Goal: Book appointment/travel/reservation

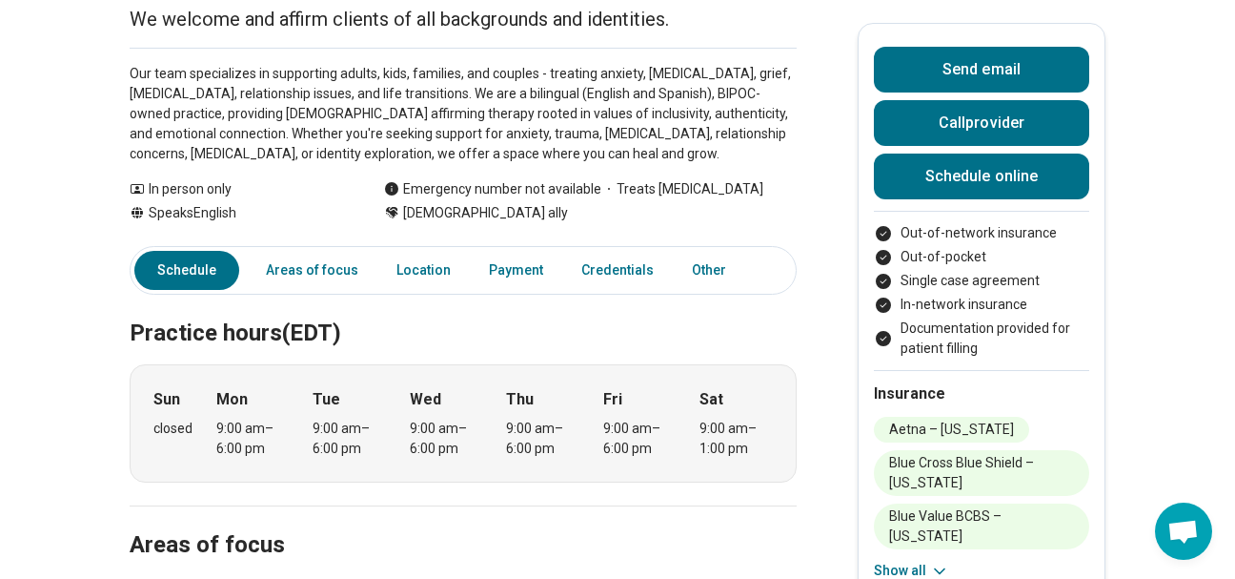
scroll to position [333, 0]
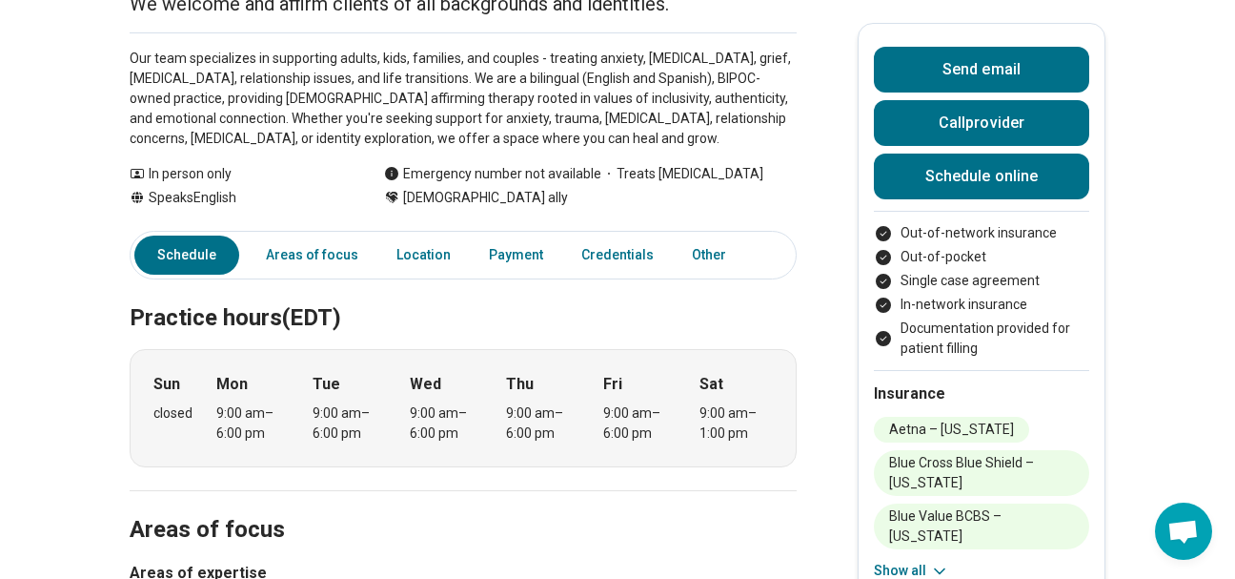
click at [940, 571] on icon at bounding box center [939, 570] width 19 height 19
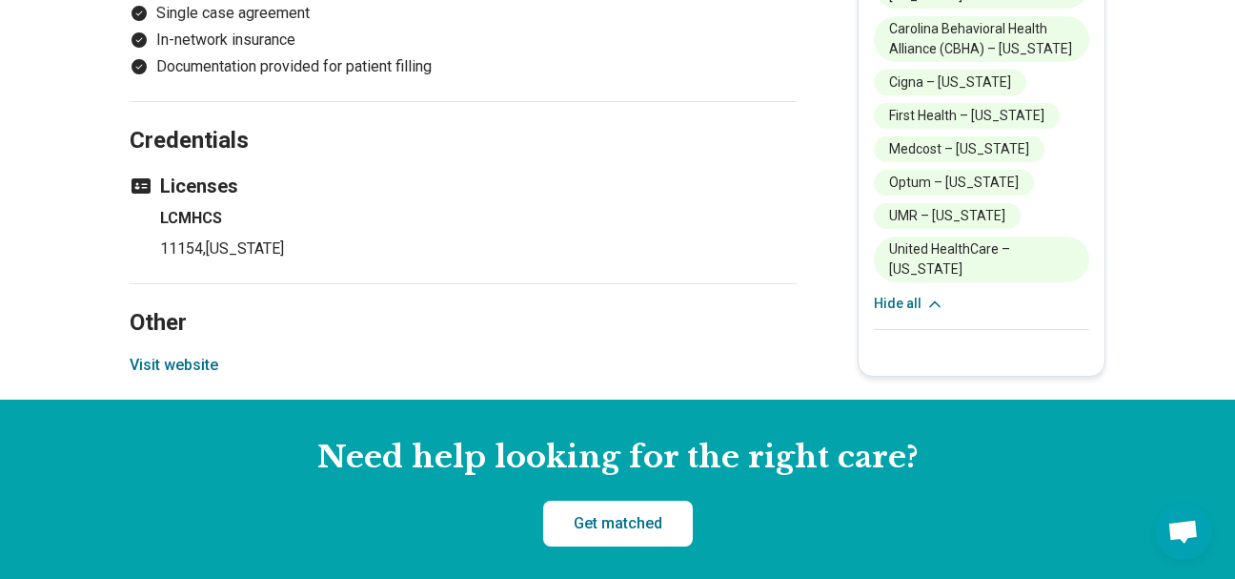
scroll to position [1960, 0]
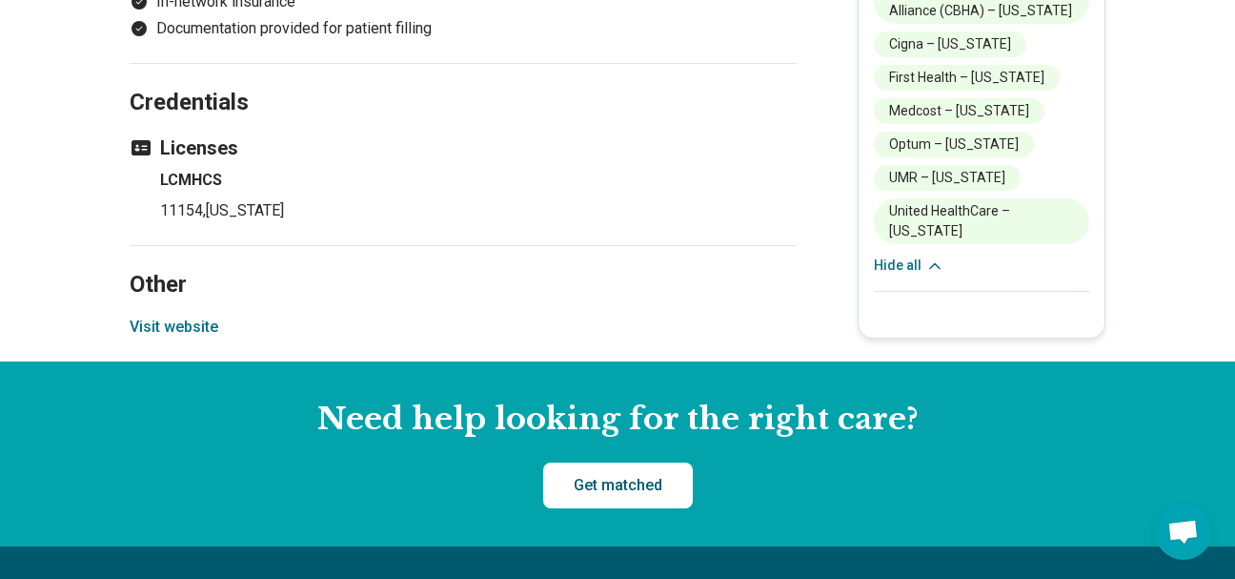
click at [614, 481] on link "Get matched" at bounding box center [618, 485] width 150 height 46
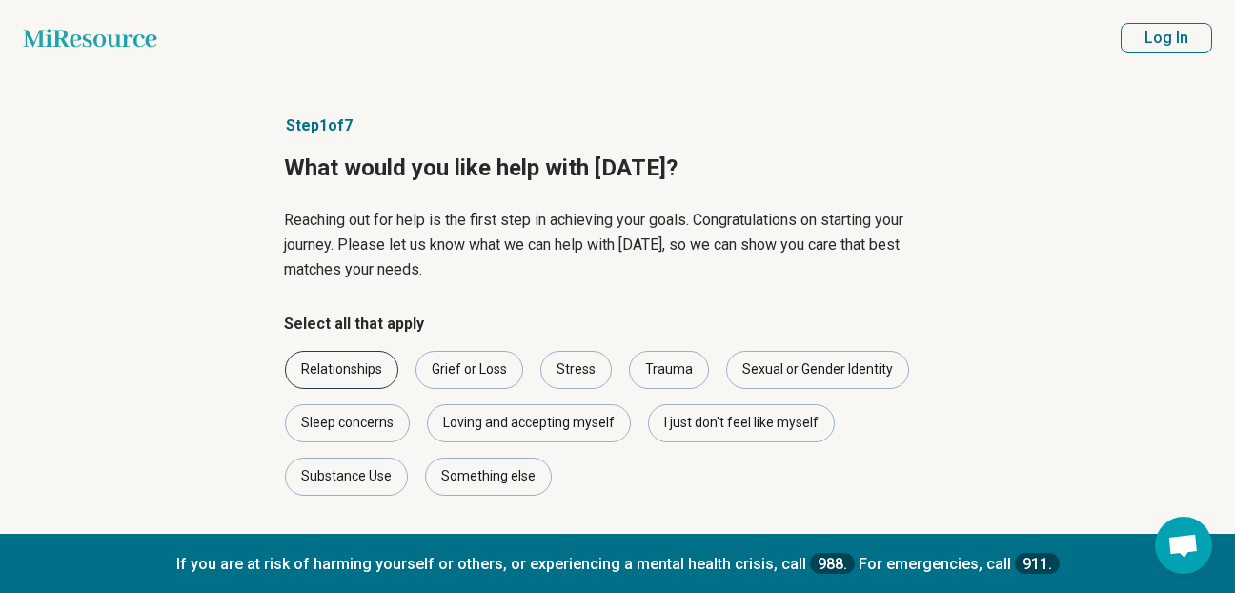
click at [351, 369] on div "Relationships" at bounding box center [341, 370] width 113 height 38
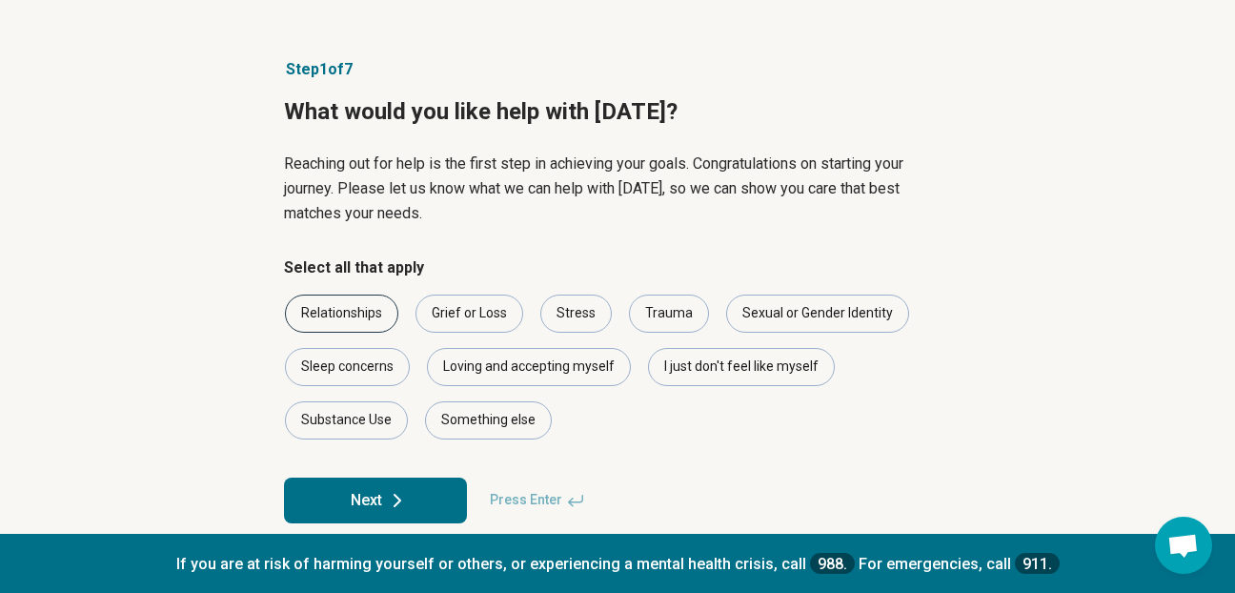
scroll to position [68, 0]
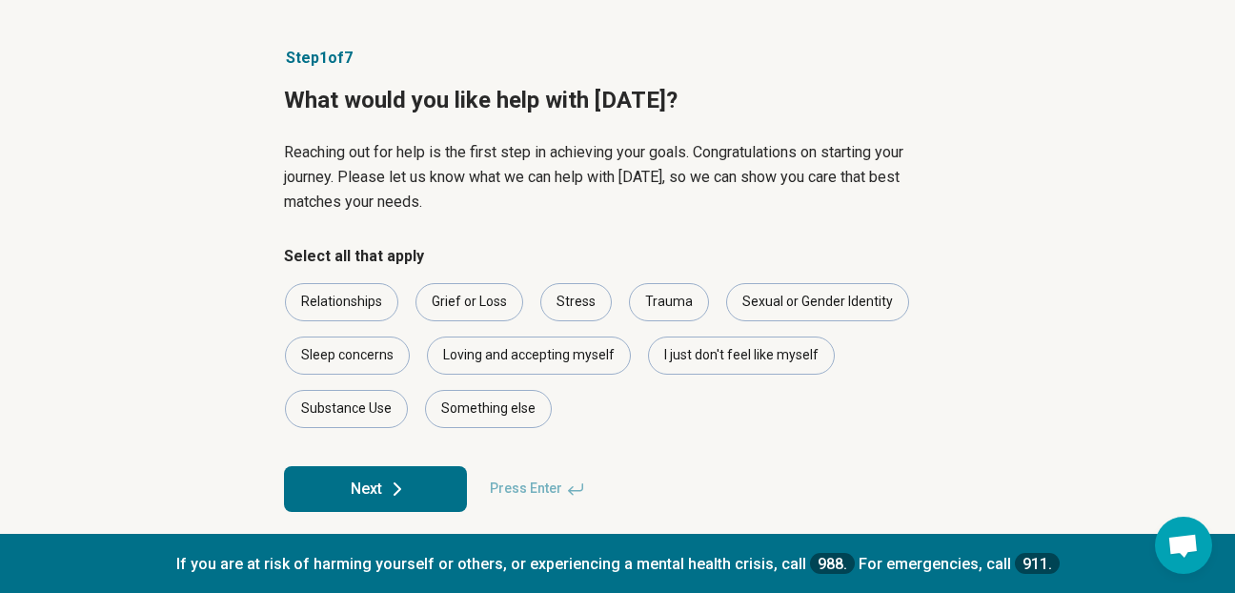
click at [390, 480] on icon at bounding box center [397, 489] width 23 height 23
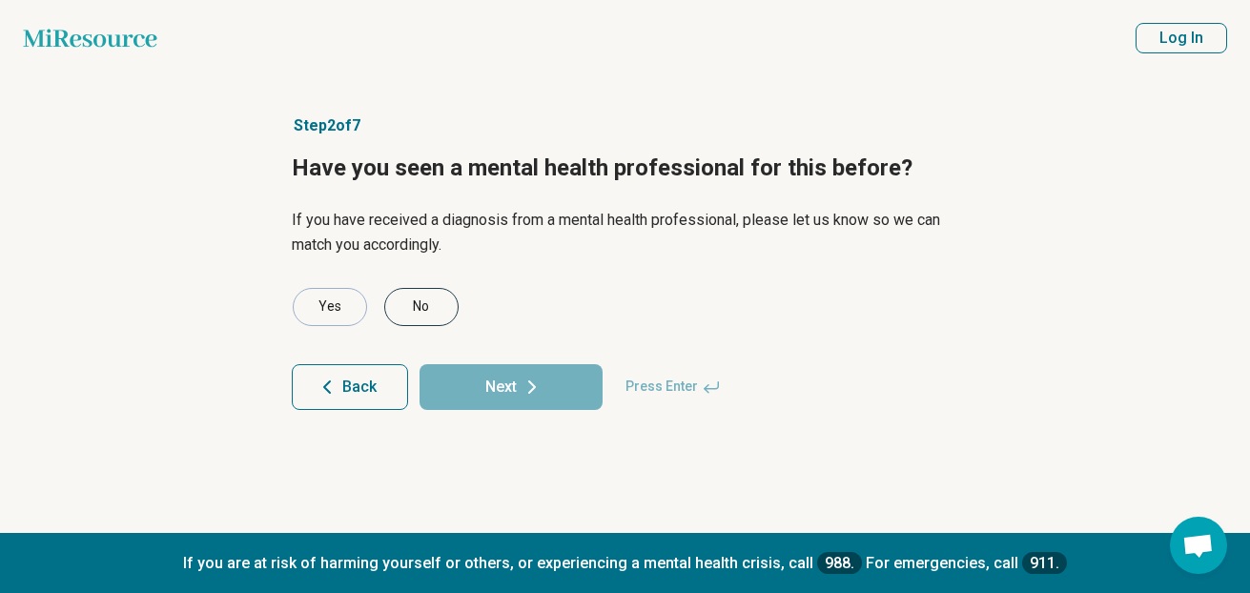
click at [413, 306] on div "No" at bounding box center [421, 307] width 74 height 38
click at [532, 388] on icon at bounding box center [532, 386] width 6 height 11
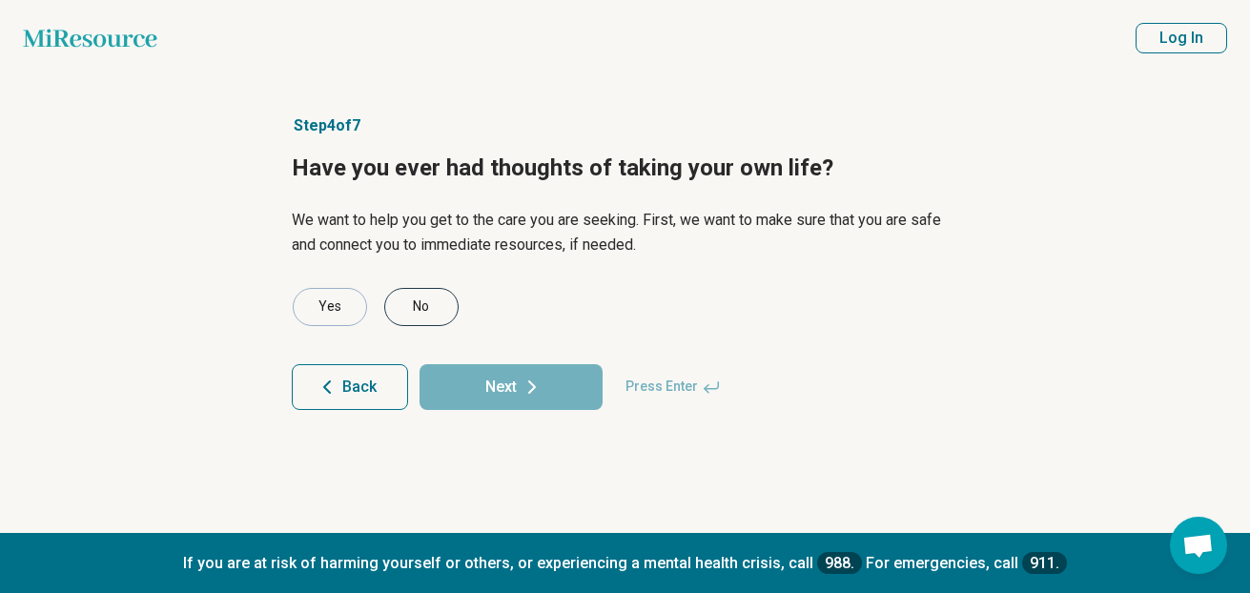
click at [426, 310] on div "No" at bounding box center [421, 307] width 74 height 38
click at [508, 383] on button "Next" at bounding box center [510, 387] width 183 height 46
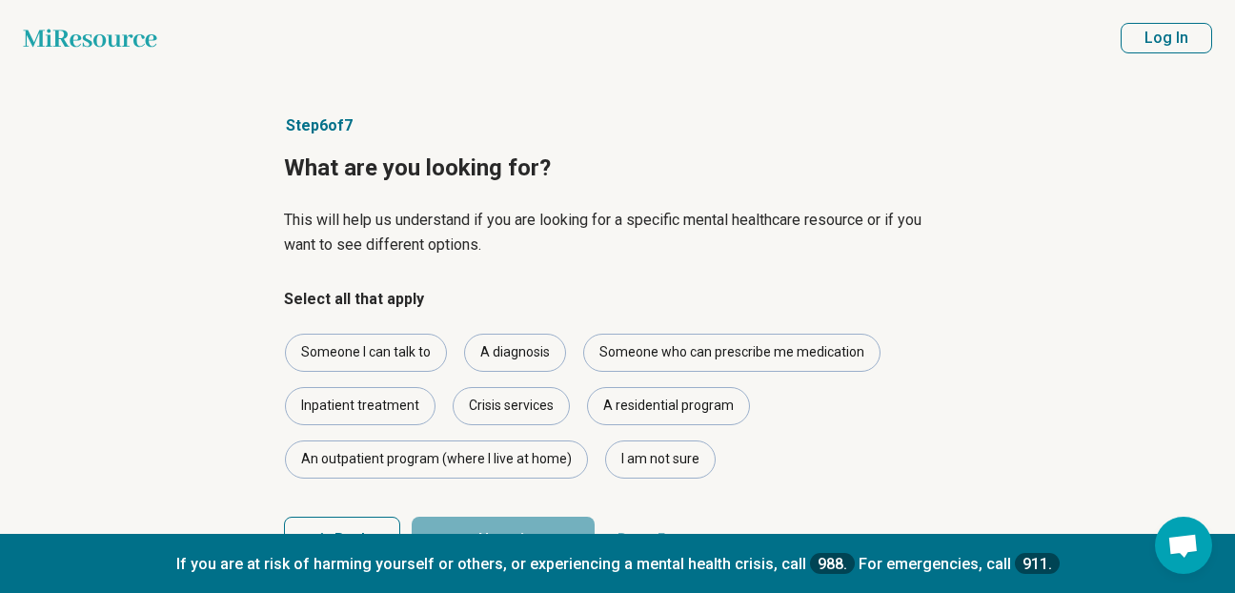
drag, startPoint x: 1232, startPoint y: 500, endPoint x: 1244, endPoint y: 580, distance: 80.9
click at [1234, 578] on html "Miresource logo Miresource logo Log In Step 6 of 7 What are you looking for? Th…" at bounding box center [617, 330] width 1235 height 660
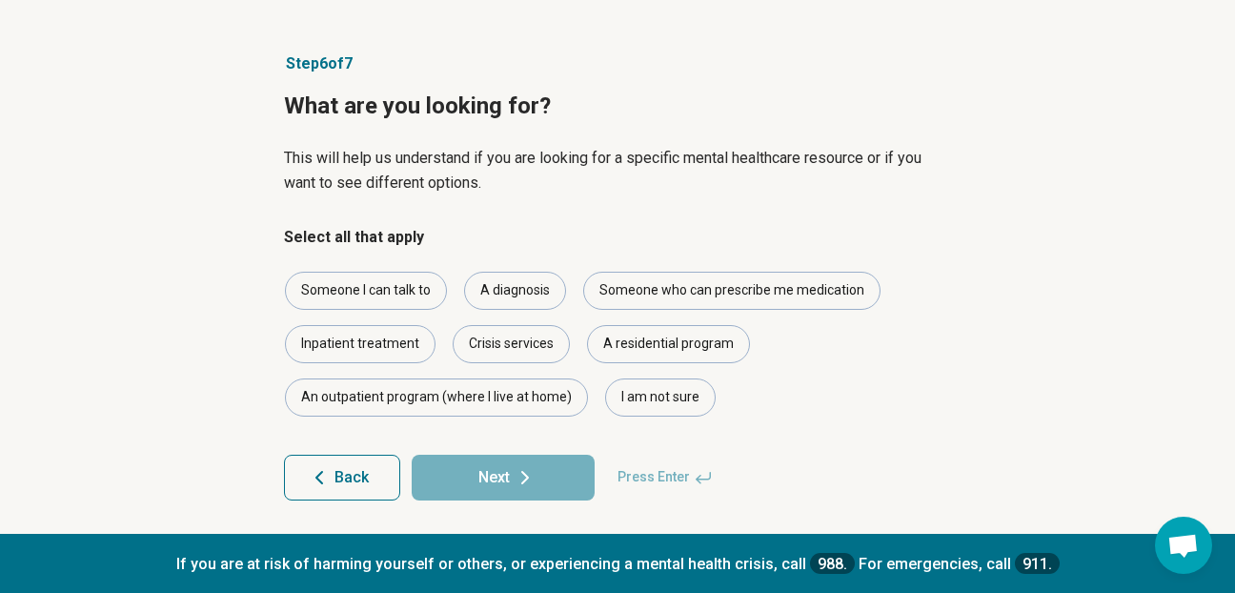
scroll to position [67, 0]
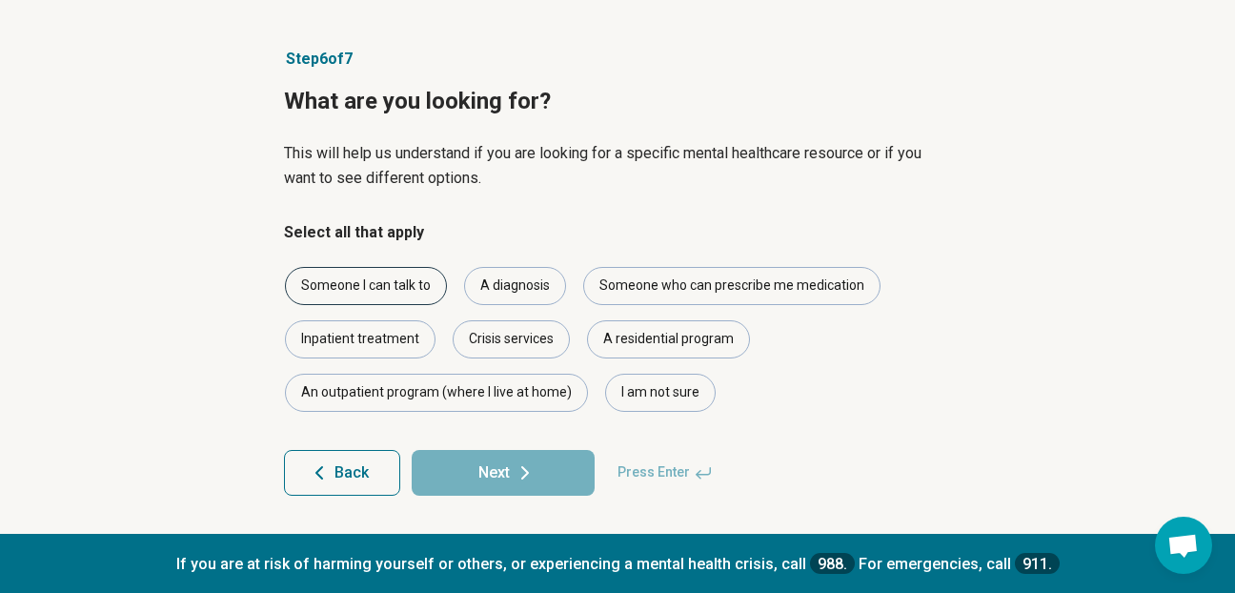
click at [356, 288] on div "Someone I can talk to" at bounding box center [366, 286] width 162 height 38
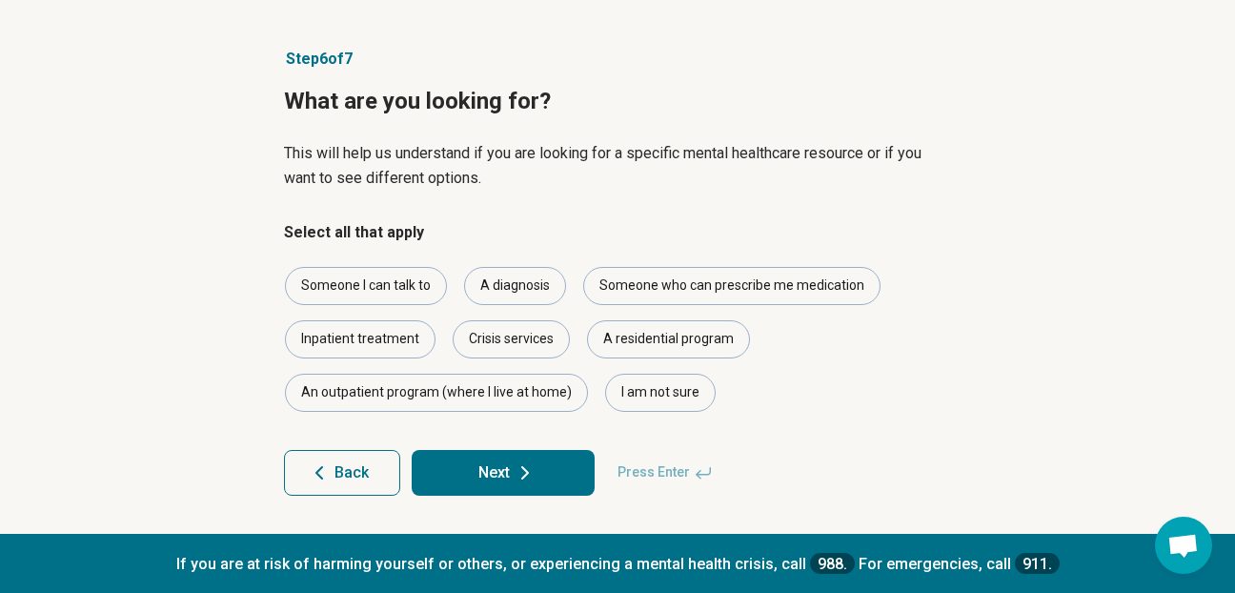
click at [494, 461] on button "Next" at bounding box center [503, 473] width 183 height 46
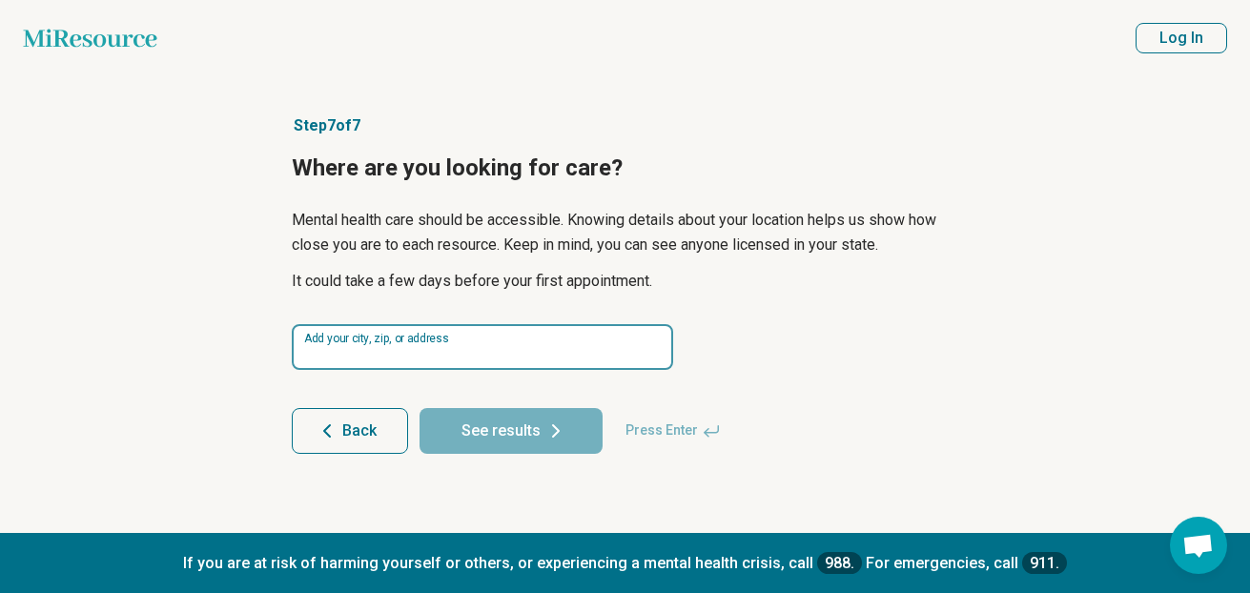
click at [358, 347] on input at bounding box center [482, 347] width 381 height 46
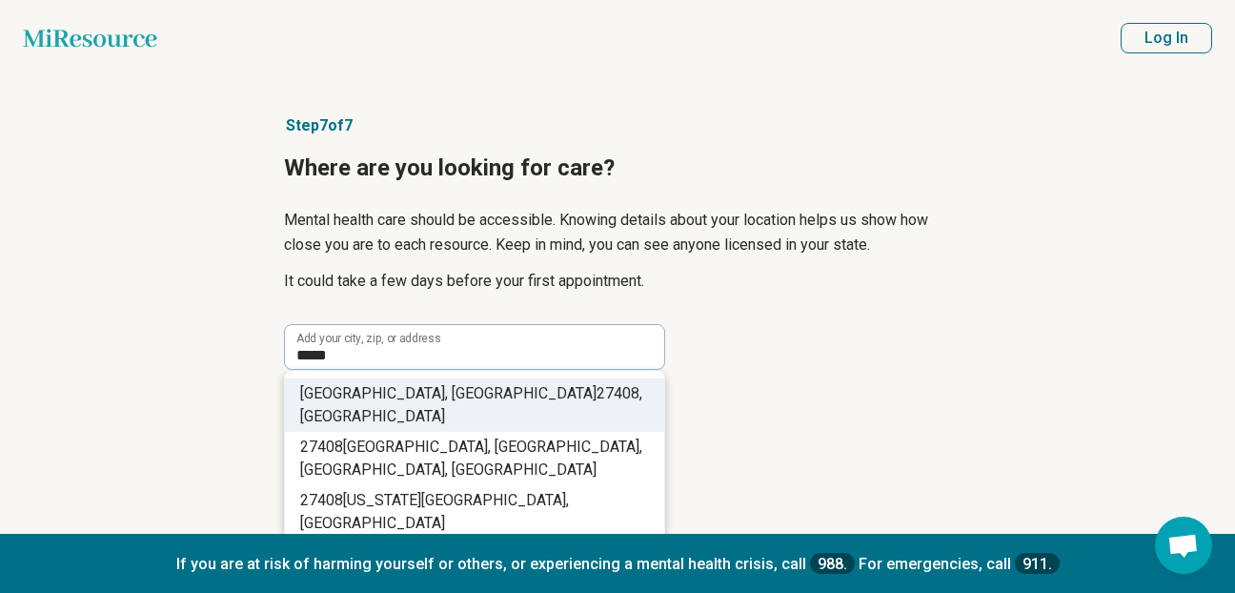
click at [370, 390] on span "Greensboro, NC" at bounding box center [448, 393] width 296 height 18
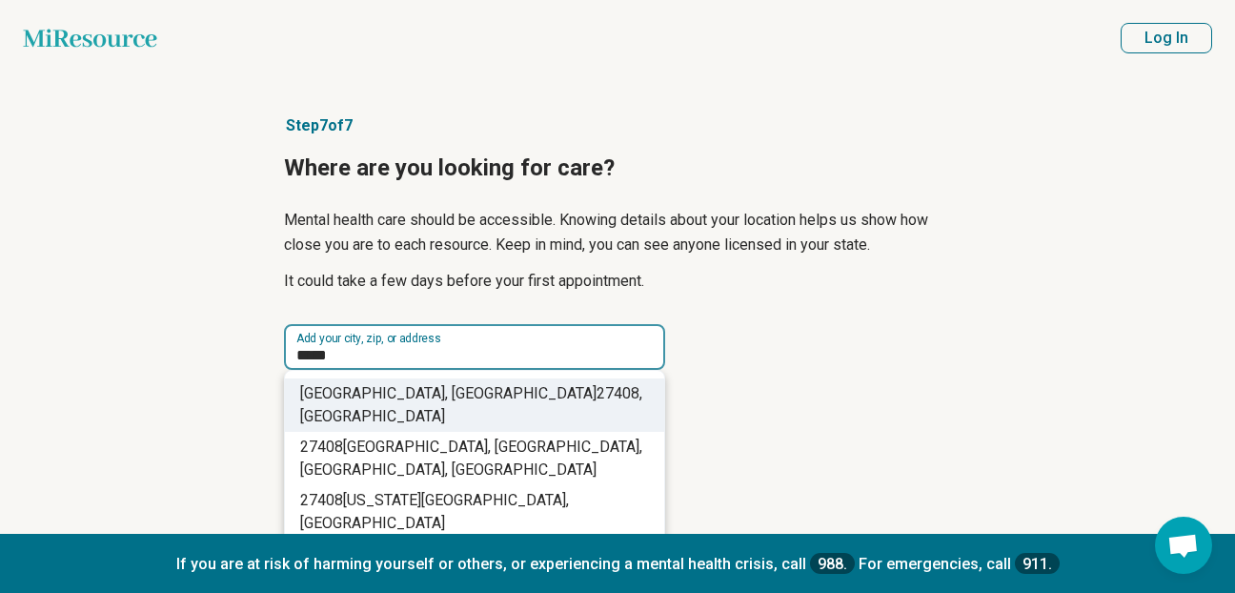
type input "**********"
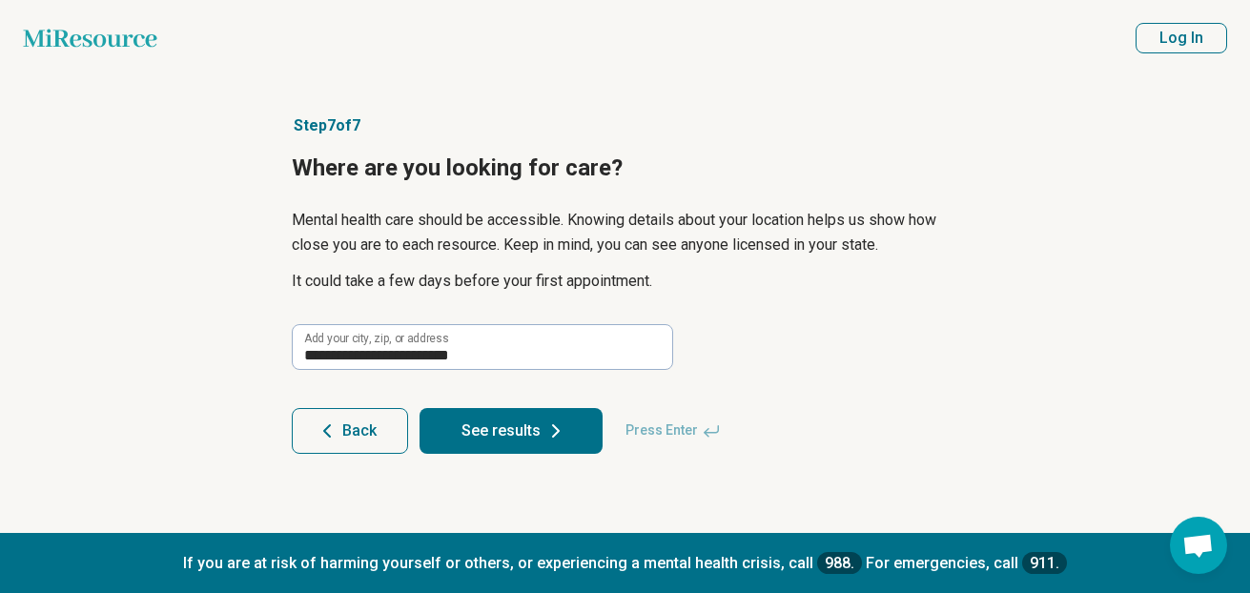
click at [497, 437] on button "See results" at bounding box center [510, 431] width 183 height 46
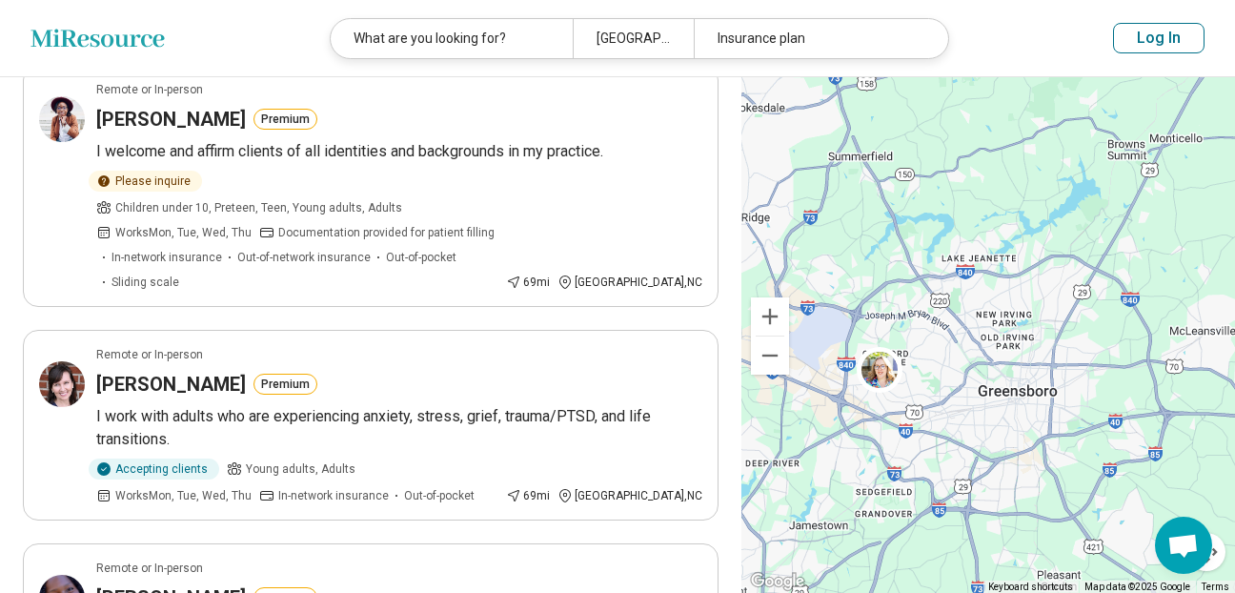
scroll to position [2122, 0]
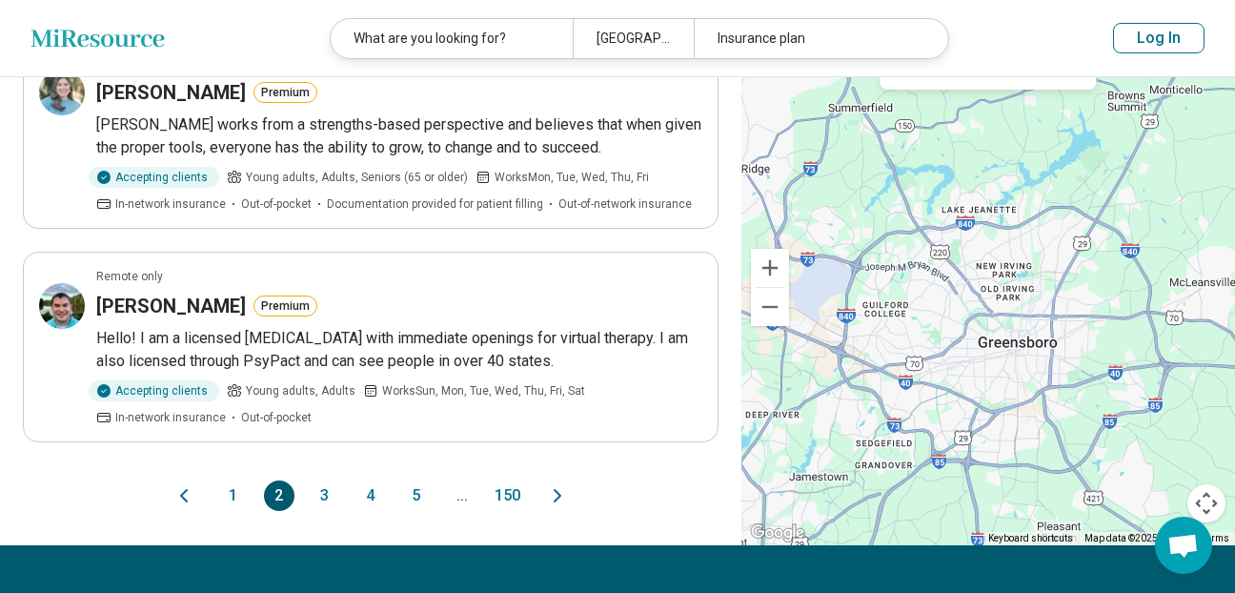
scroll to position [2008, 0]
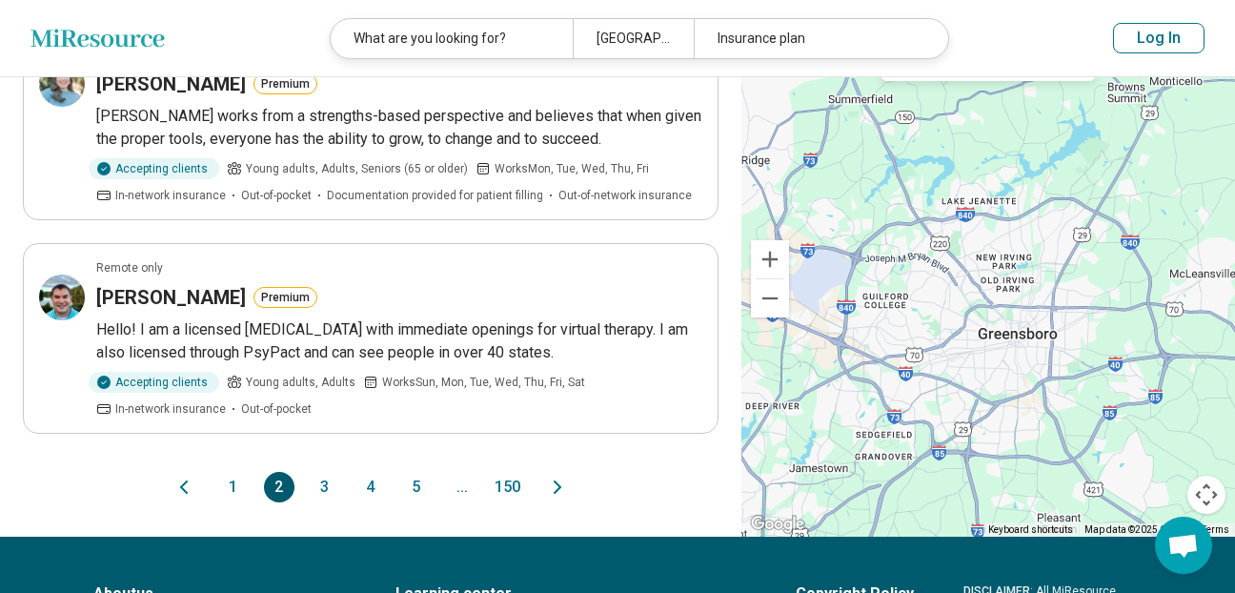
click at [555, 486] on icon "Next page" at bounding box center [557, 487] width 23 height 23
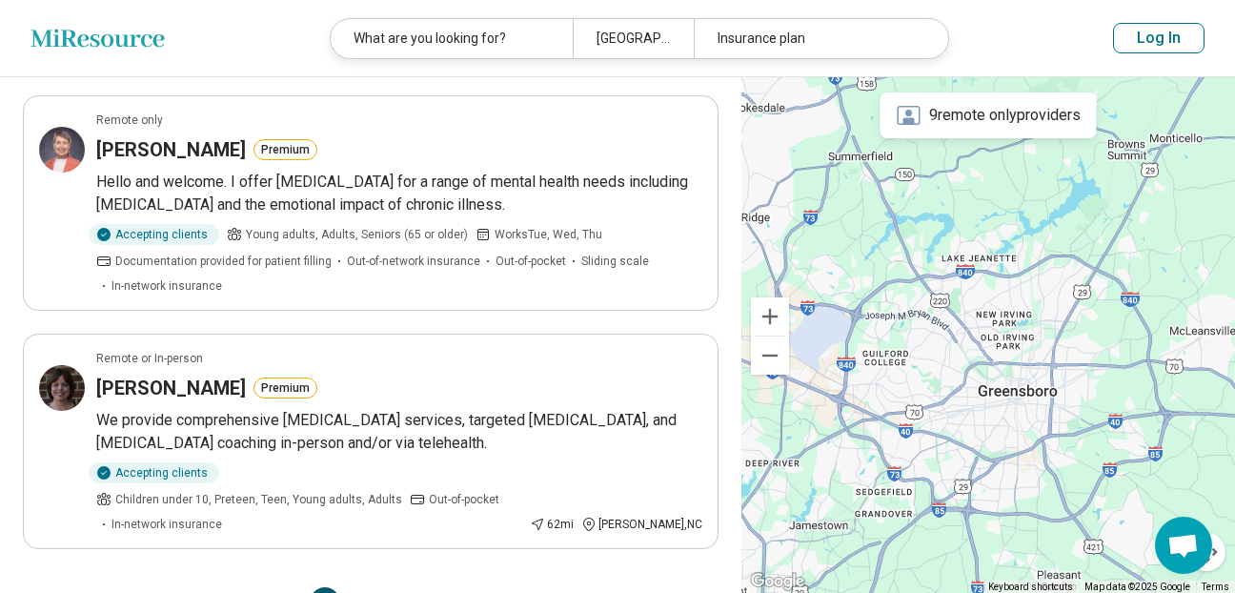
scroll to position [1861, 0]
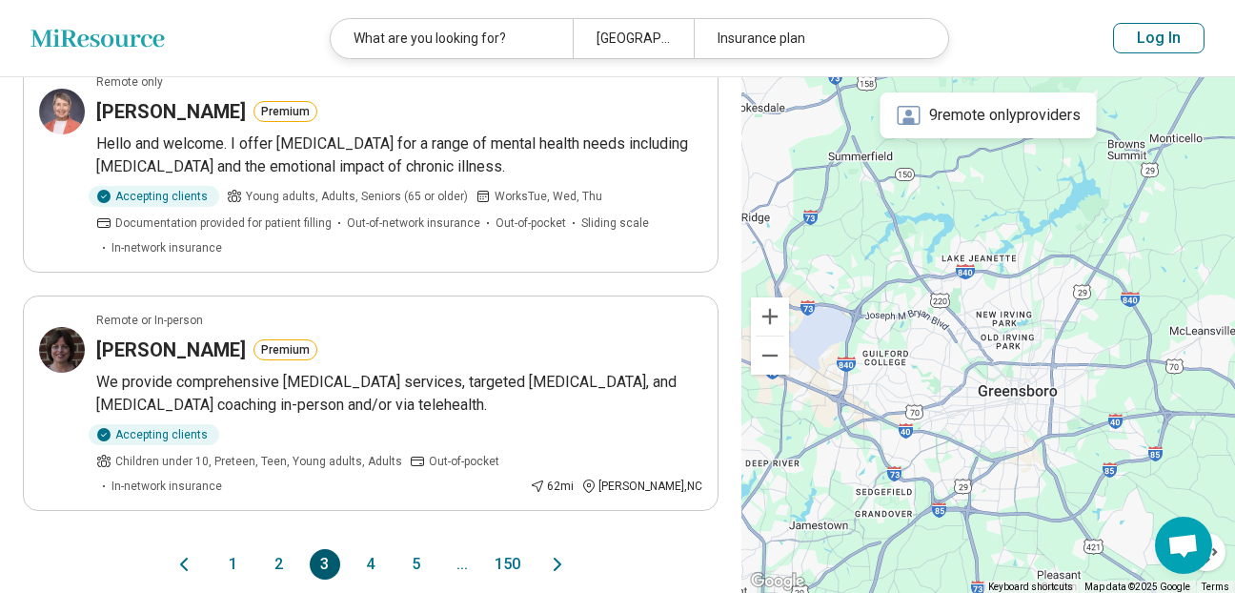
click at [556, 553] on icon "Next page" at bounding box center [557, 564] width 23 height 23
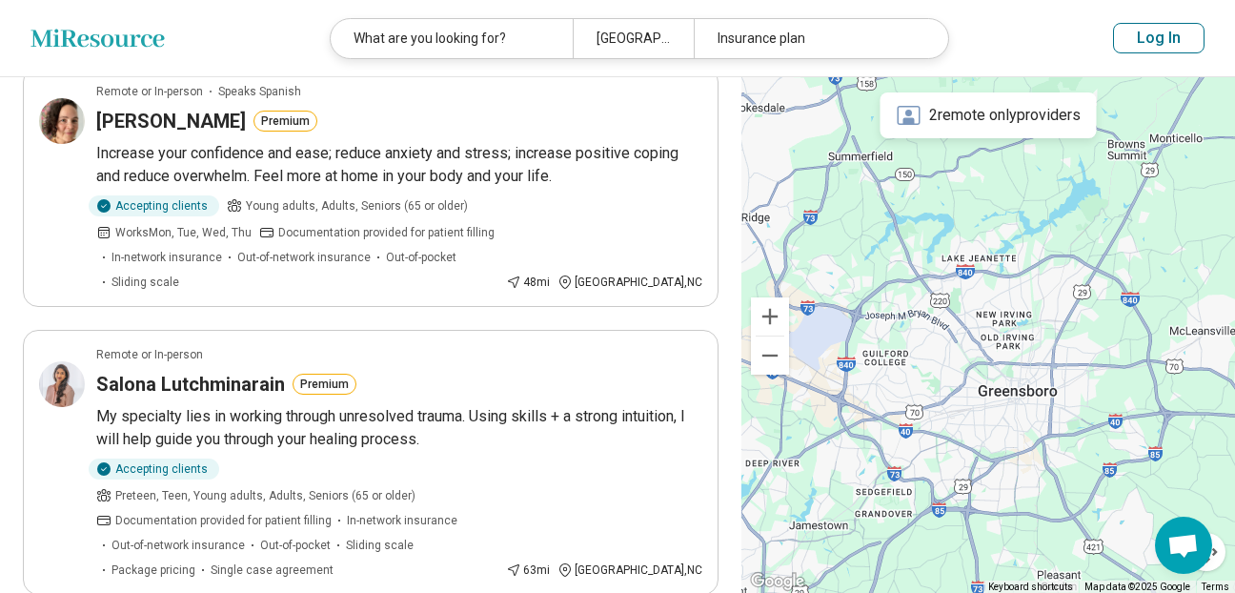
scroll to position [2186, 0]
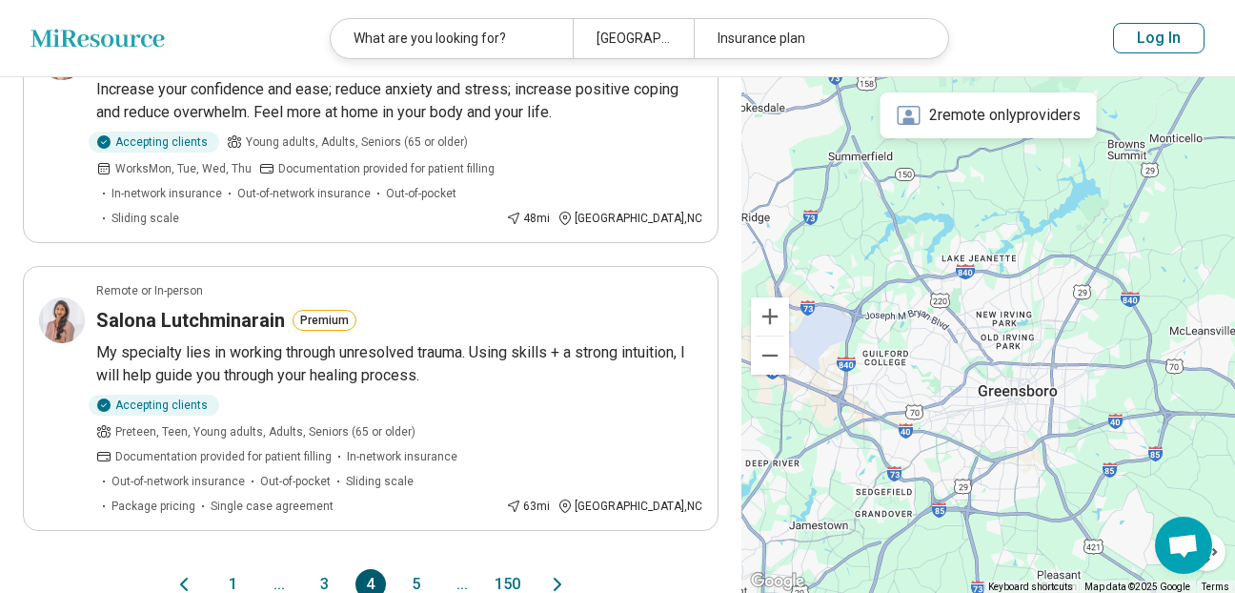
click at [559, 578] on icon "Next page" at bounding box center [558, 584] width 6 height 11
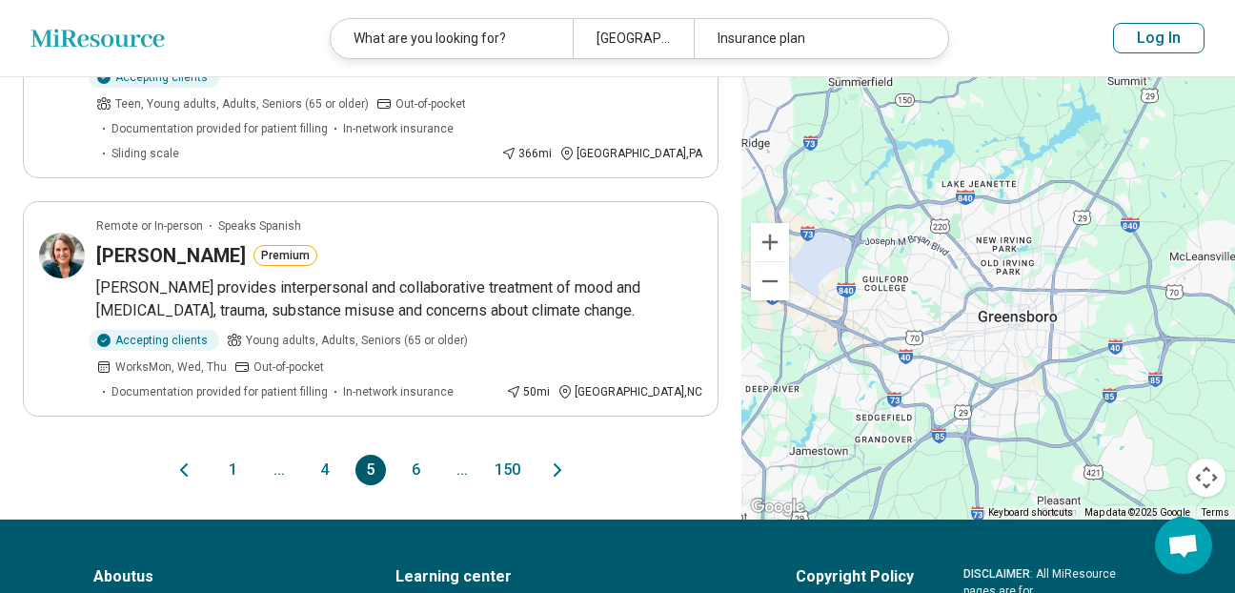
scroll to position [2198, 0]
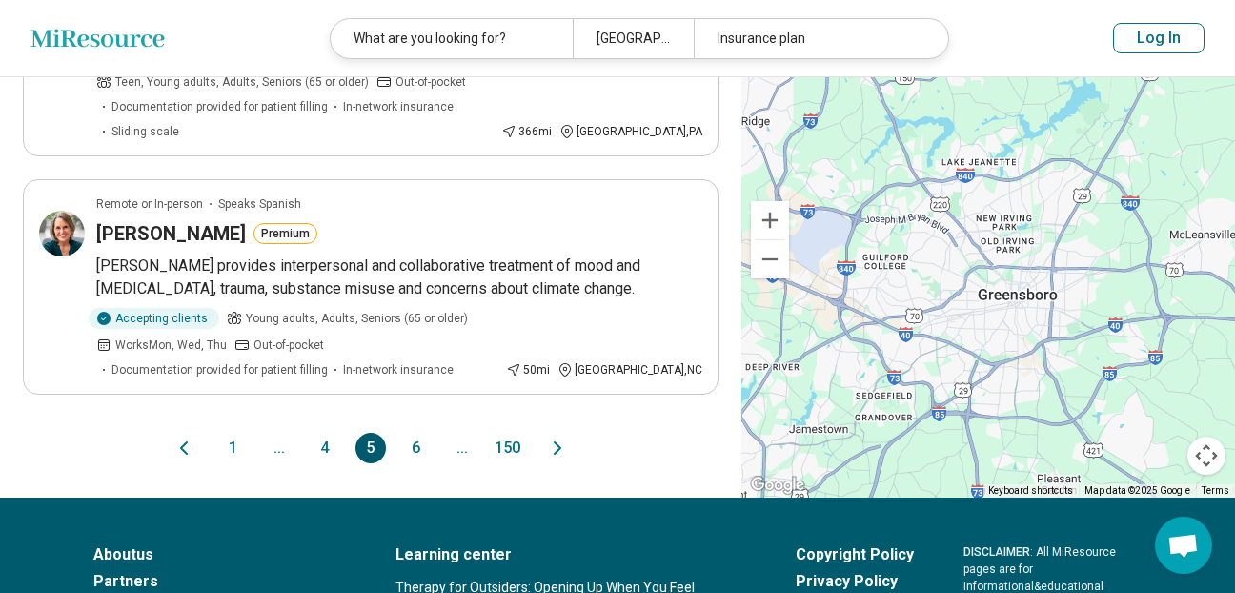
click at [411, 433] on button "6" at bounding box center [416, 448] width 31 height 31
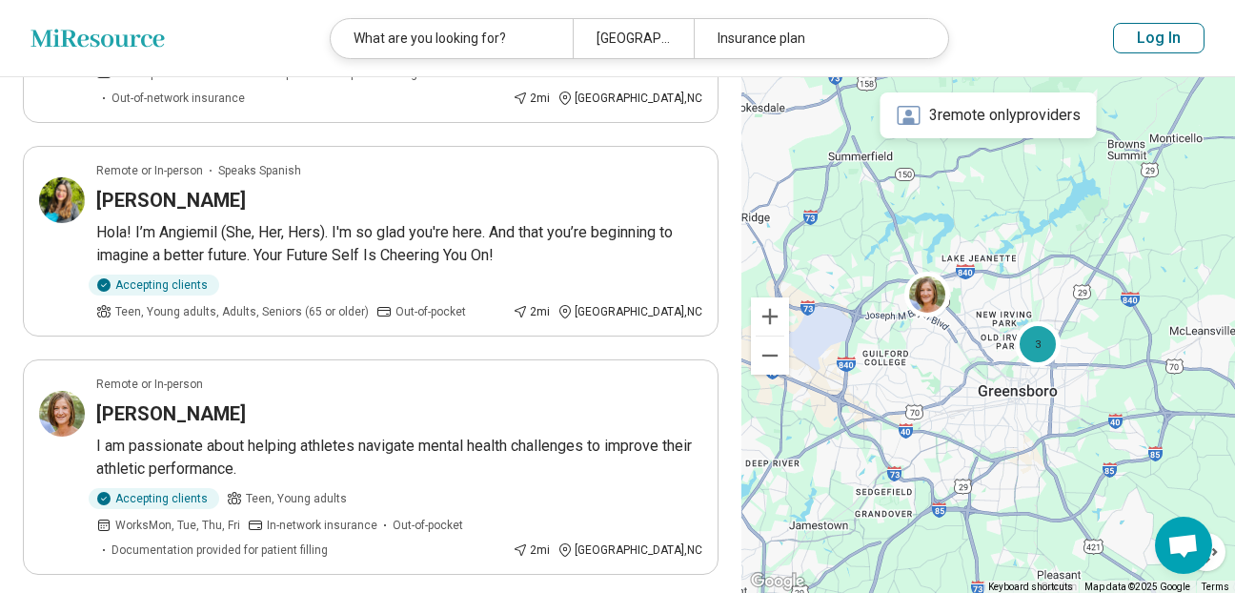
scroll to position [1944, 0]
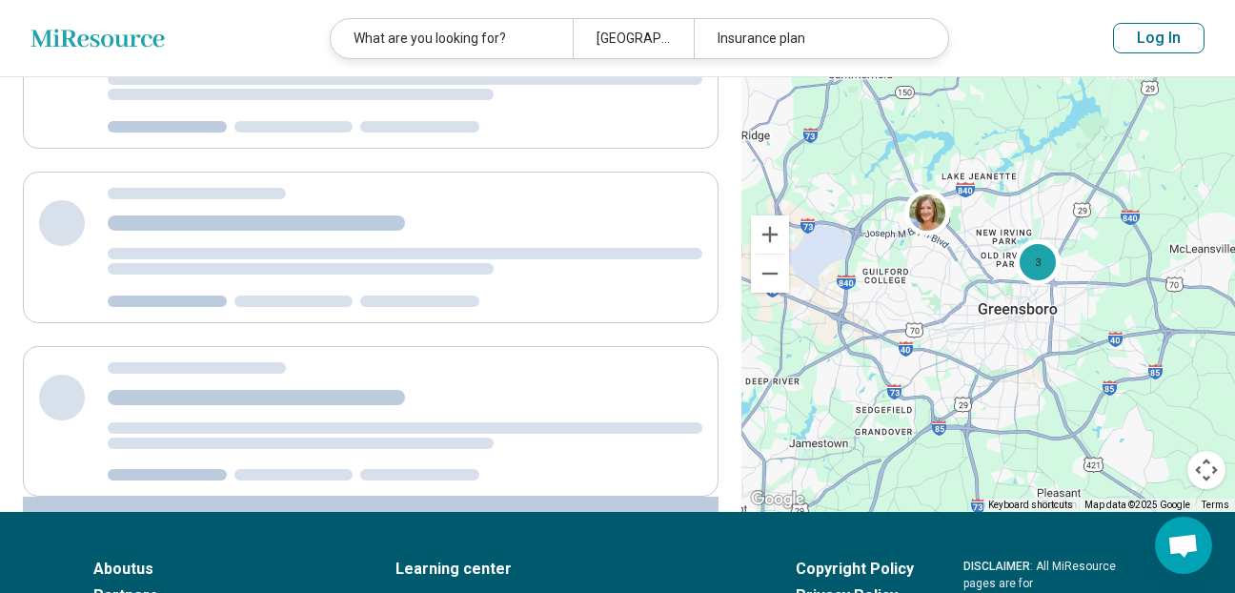
scroll to position [0, 0]
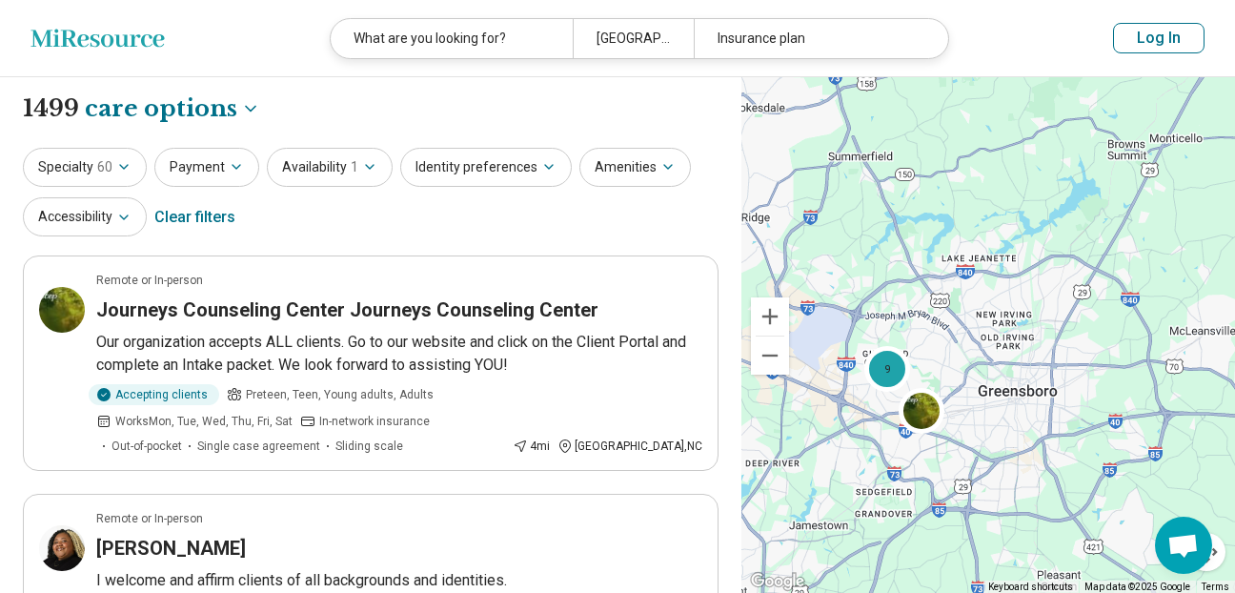
select select "***"
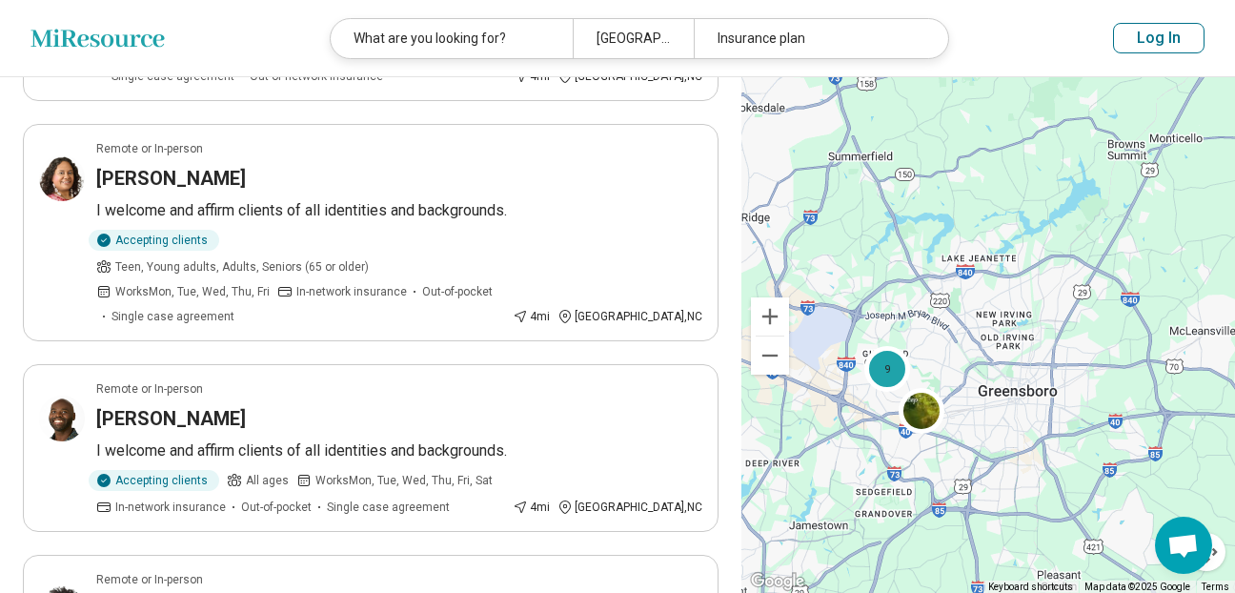
scroll to position [724, 0]
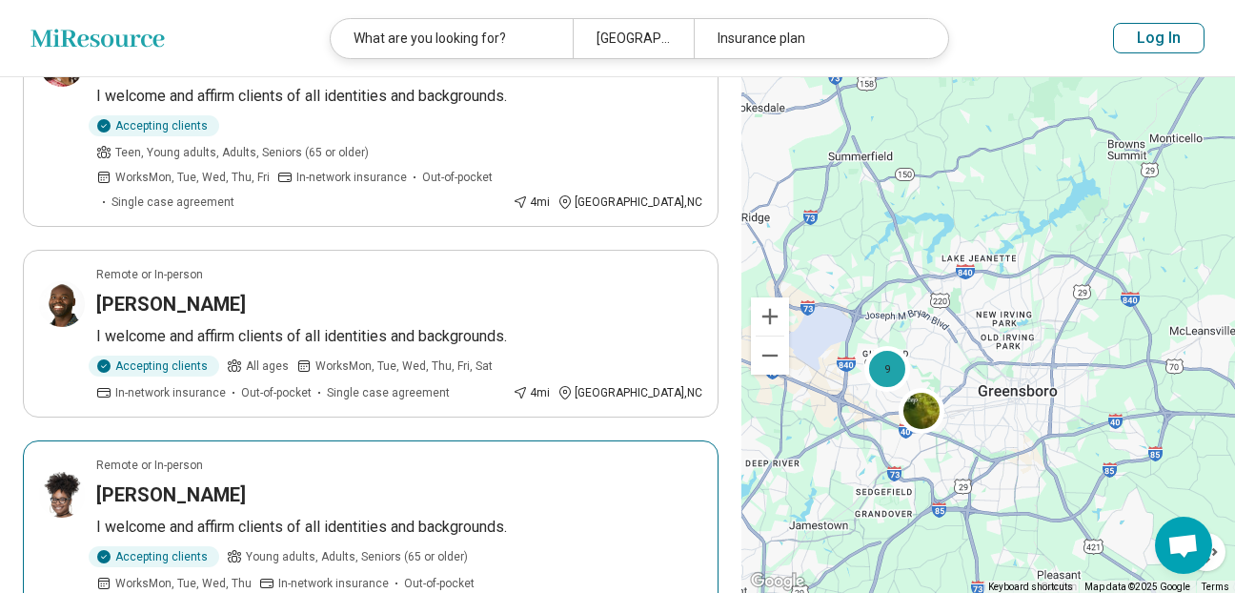
click at [169, 546] on div "Accepting clients" at bounding box center [154, 556] width 131 height 21
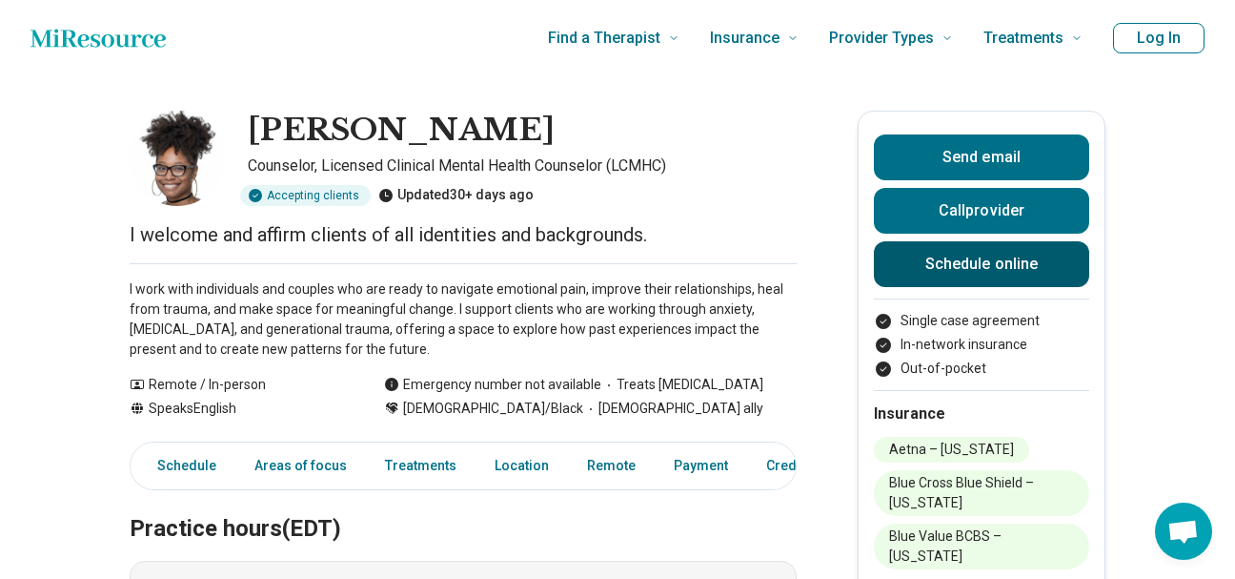
click at [966, 266] on link "Schedule online" at bounding box center [981, 264] width 215 height 46
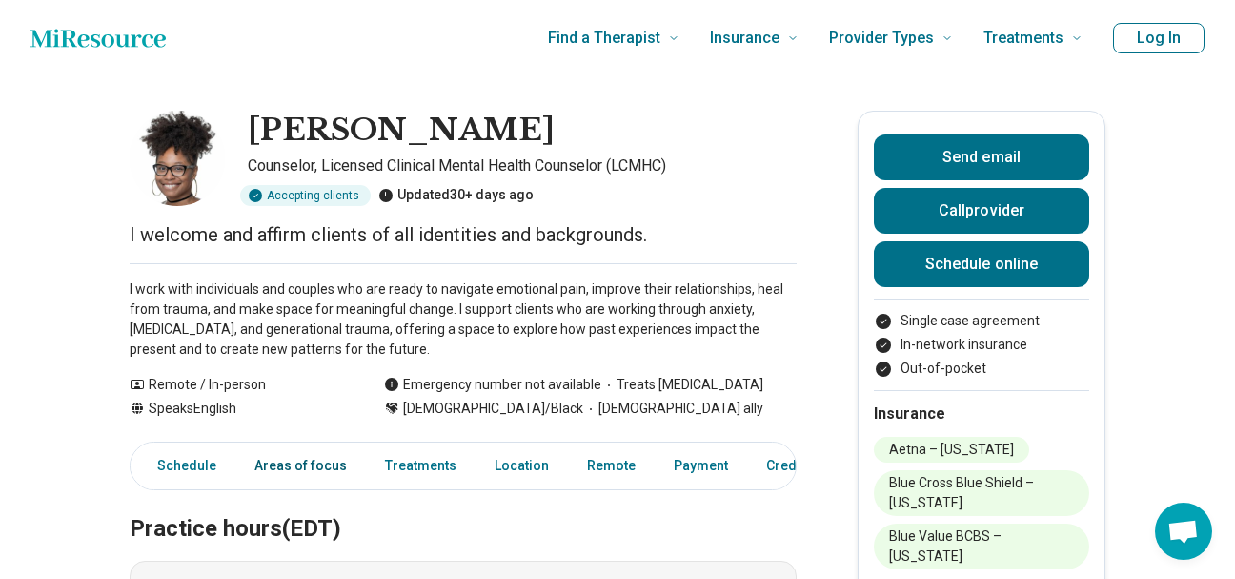
click at [304, 464] on link "Areas of focus" at bounding box center [300, 465] width 115 height 39
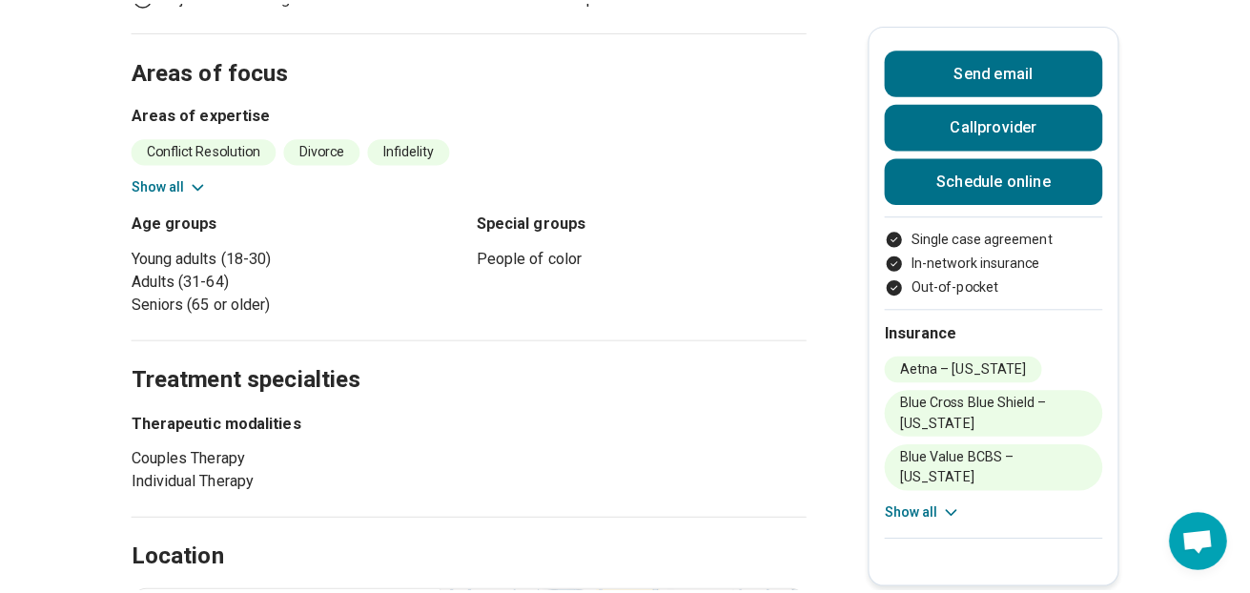
scroll to position [801, 0]
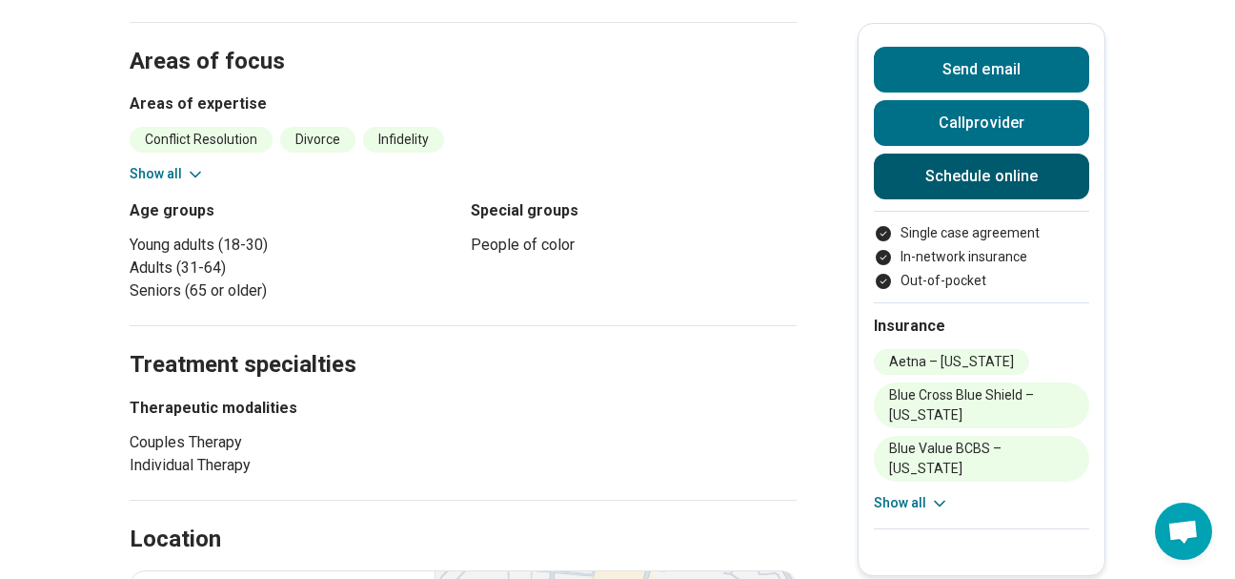
click at [1000, 166] on link "Schedule online" at bounding box center [981, 176] width 215 height 46
